Goal: Information Seeking & Learning: Learn about a topic

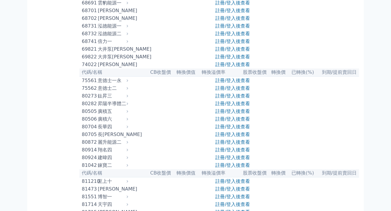
scroll to position [3041, 0]
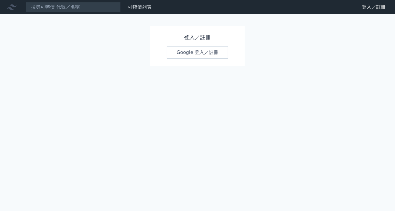
click at [191, 52] on link "Google 登入／註冊" at bounding box center [198, 52] width 62 height 12
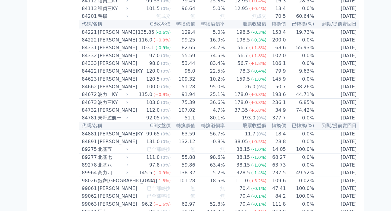
scroll to position [3041, 0]
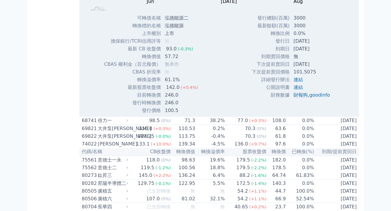
scroll to position [3179, 0]
